Goal: Information Seeking & Learning: Check status

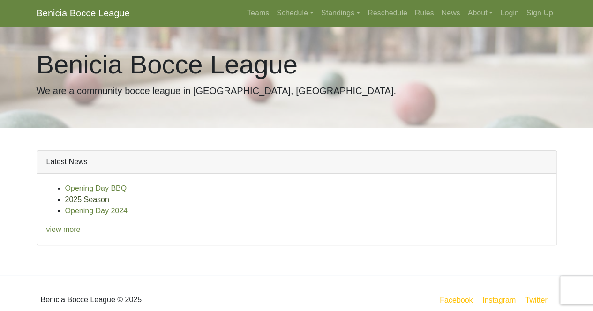
click at [83, 201] on link "2025 Season" at bounding box center [87, 200] width 44 height 8
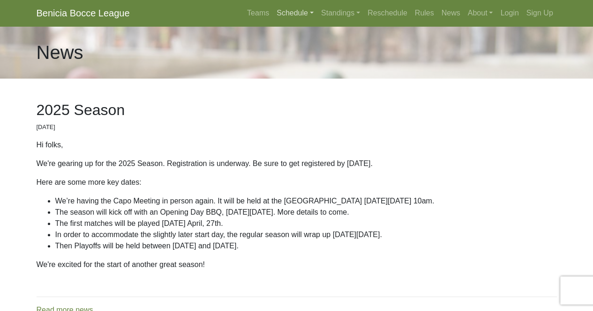
click at [304, 12] on link "Schedule" at bounding box center [295, 13] width 44 height 19
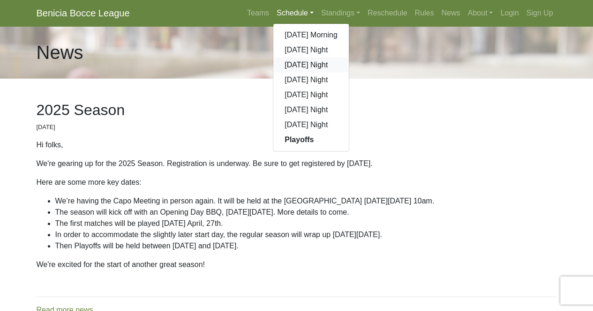
click at [305, 66] on link "[DATE] Night" at bounding box center [310, 65] width 75 height 15
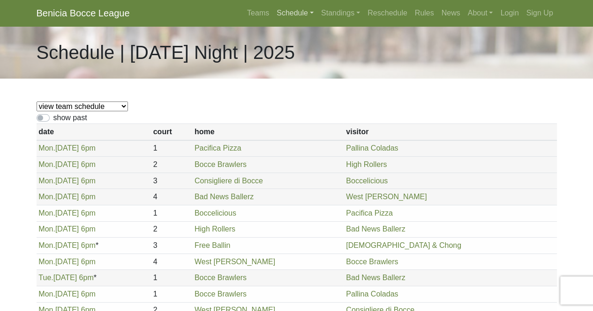
click at [310, 13] on link "Schedule" at bounding box center [295, 13] width 44 height 19
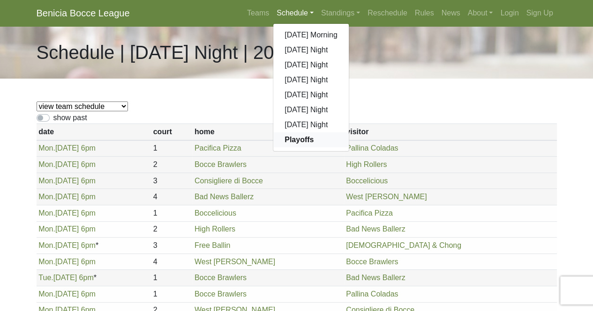
click at [299, 141] on strong "Playoffs" at bounding box center [298, 140] width 29 height 8
